Goal: Navigation & Orientation: Find specific page/section

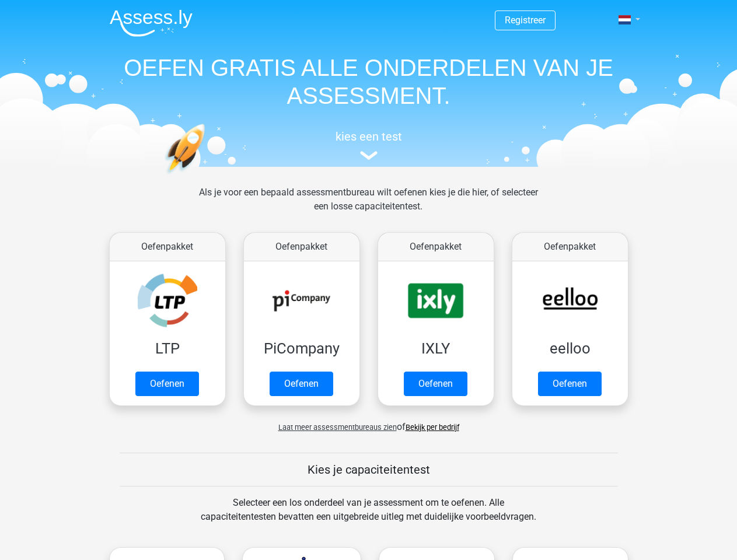
click at [626, 20] on span at bounding box center [625, 19] width 12 height 9
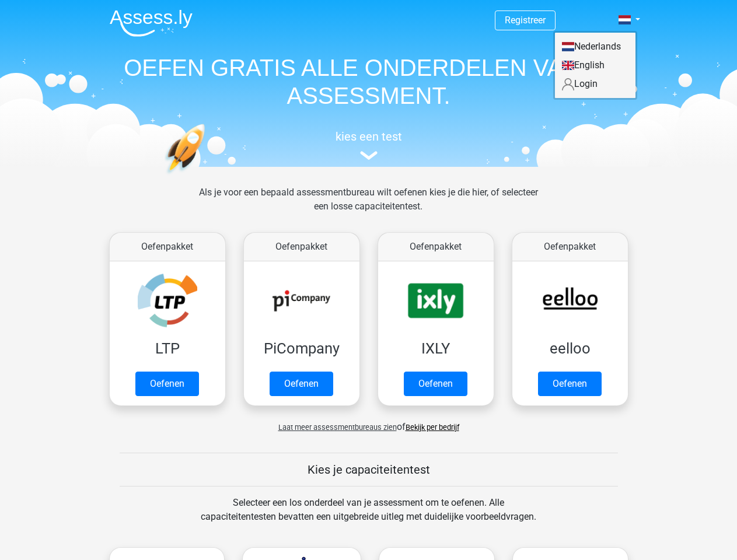
click at [334, 427] on span "Laat meer assessmentbureaus zien" at bounding box center [337, 427] width 118 height 9
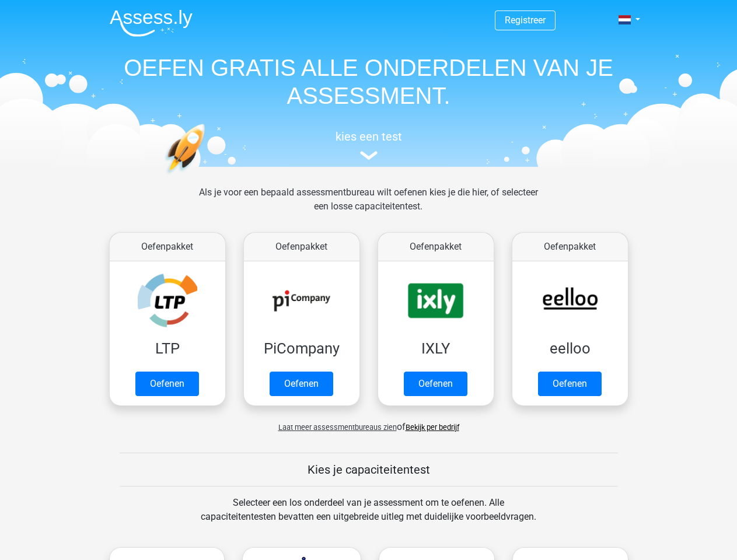
click at [626, 20] on span at bounding box center [625, 19] width 12 height 9
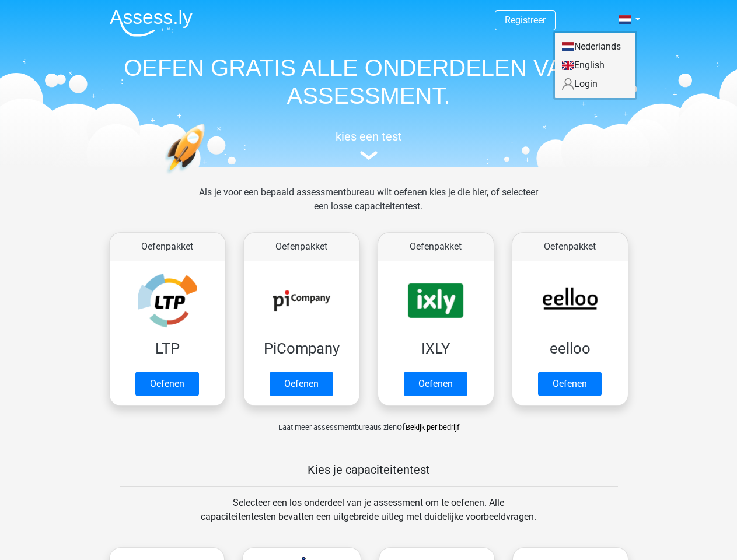
click at [334, 427] on span "Laat meer assessmentbureaus zien" at bounding box center [337, 427] width 118 height 9
